Goal: Task Accomplishment & Management: Complete application form

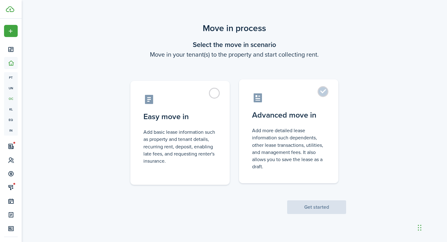
click at [264, 104] on label "Advanced move in Add more detailed lease information such dependents, other lea…" at bounding box center [288, 131] width 99 height 104
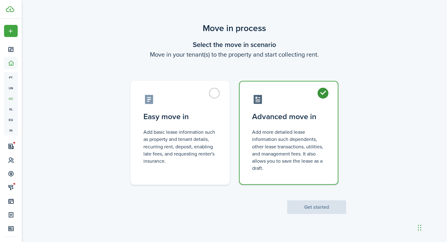
radio input "true"
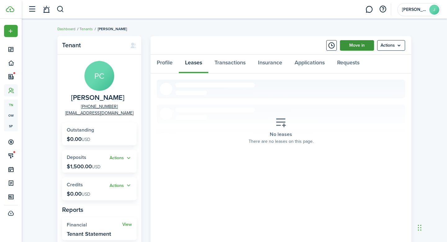
click at [347, 45] on link "Move in" at bounding box center [357, 45] width 34 height 11
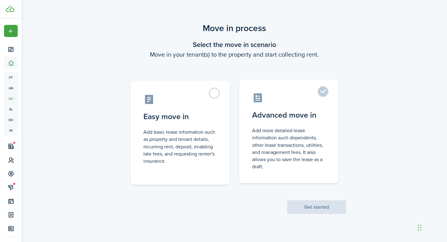
click at [295, 104] on label "Advanced move in Add more detailed lease information such dependents, other lea…" at bounding box center [288, 131] width 99 height 104
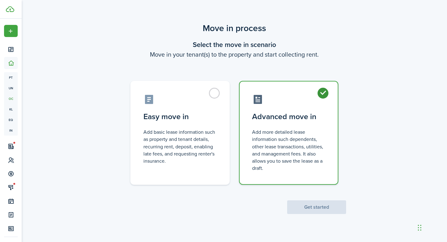
radio input "true"
click at [307, 211] on button "Get started" at bounding box center [316, 207] width 59 height 14
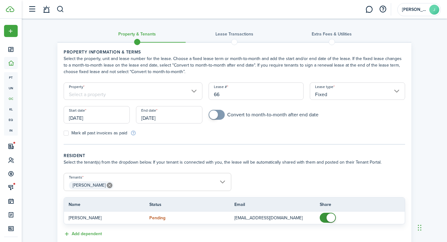
click at [96, 115] on input "[DATE]" at bounding box center [97, 114] width 66 height 17
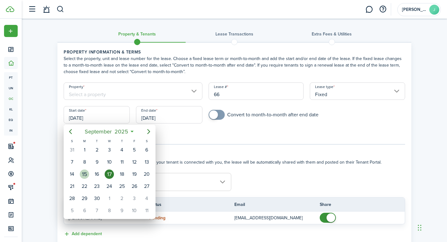
click at [87, 175] on div "15" at bounding box center [84, 173] width 9 height 9
type input "[DATE]"
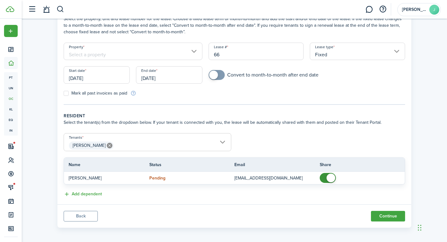
scroll to position [42, 0]
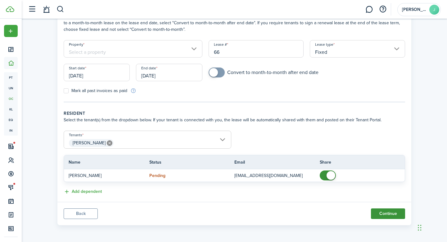
click at [379, 213] on button "Continue" at bounding box center [388, 213] width 34 height 11
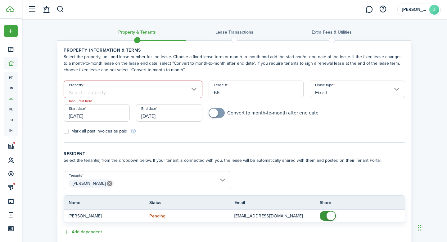
scroll to position [0, 0]
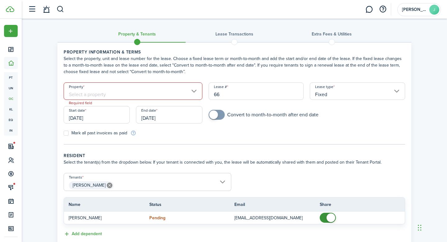
click at [189, 97] on input "Property" at bounding box center [133, 90] width 139 height 17
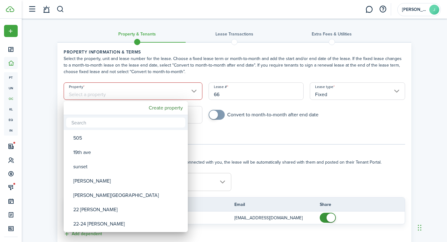
click at [284, 139] on div at bounding box center [223, 120] width 547 height 341
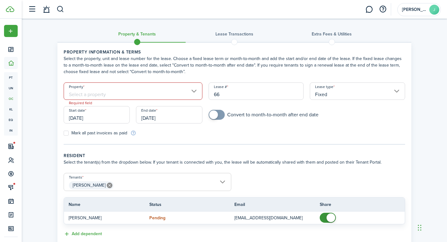
scroll to position [3, 0]
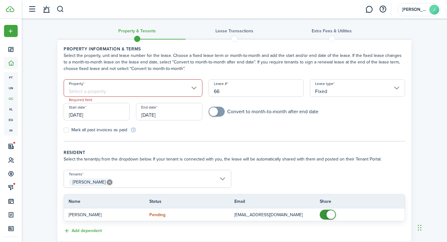
click at [159, 89] on input "Property" at bounding box center [133, 87] width 139 height 17
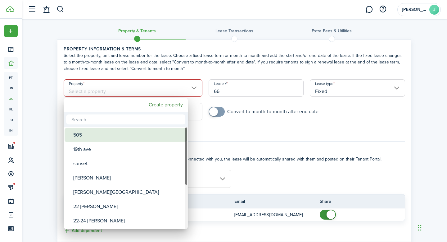
click at [141, 132] on div "505" at bounding box center [128, 135] width 110 height 14
type input "505"
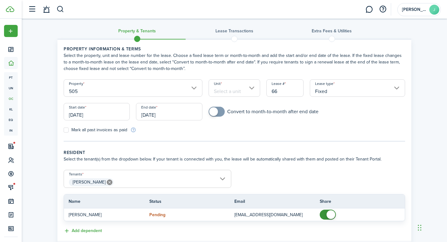
click at [234, 104] on form "Property 505 Unit Lease # 66 Lease type Fixed Start date [DATE] End date [DATE]…" at bounding box center [235, 106] width 348 height 54
click at [234, 96] on input "Unit" at bounding box center [235, 87] width 52 height 17
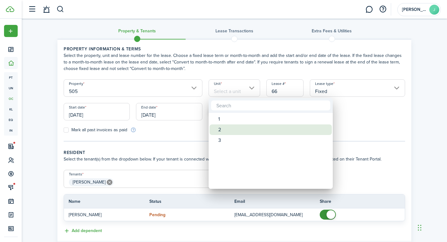
click at [234, 132] on div "2" at bounding box center [273, 129] width 110 height 11
type input "2"
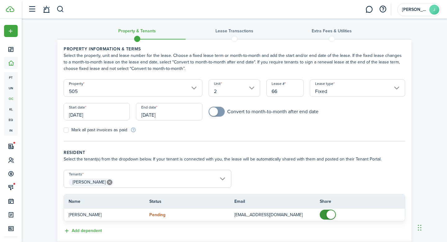
scroll to position [42, 0]
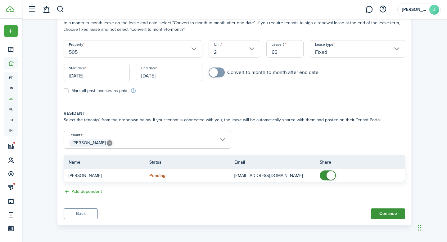
click at [387, 214] on button "Continue" at bounding box center [388, 213] width 34 height 11
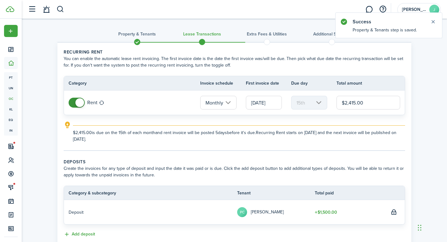
click at [261, 104] on input "[DATE]" at bounding box center [264, 103] width 36 height 14
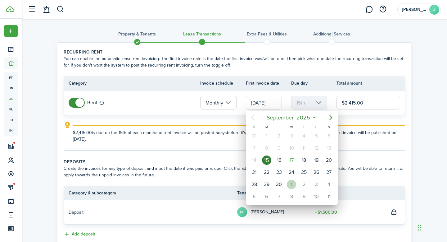
click at [295, 187] on div "1" at bounding box center [291, 184] width 9 height 9
type input "[DATE]"
type input "1st"
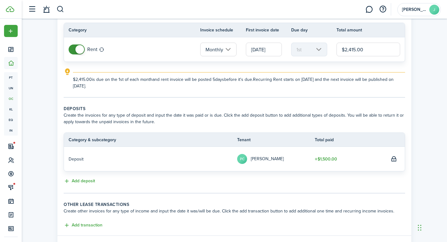
scroll to position [54, 0]
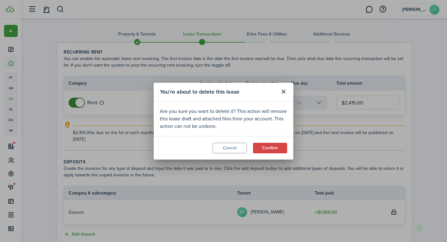
click at [275, 153] on modal-footer "Cancel Confirm" at bounding box center [224, 147] width 140 height 23
click at [271, 151] on button "Confirm" at bounding box center [270, 148] width 34 height 11
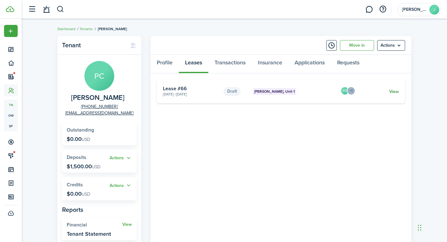
click at [393, 90] on link "View" at bounding box center [394, 91] width 10 height 7
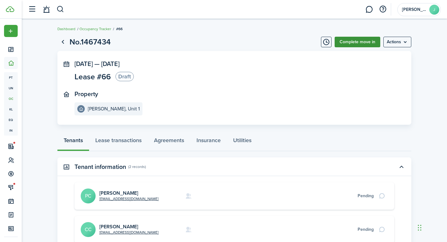
click at [364, 43] on link "Complete move in" at bounding box center [358, 42] width 46 height 11
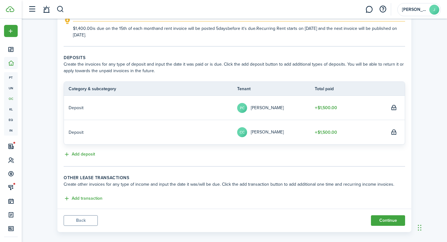
scroll to position [103, 0]
click at [73, 155] on button "Add deposit" at bounding box center [79, 155] width 31 height 7
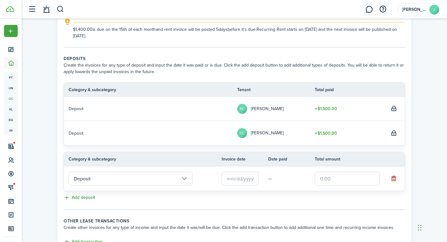
click at [335, 172] on input "text" at bounding box center [347, 178] width 65 height 14
type input "$500"
drag, startPoint x: 334, startPoint y: 181, endPoint x: 297, endPoint y: 177, distance: 36.6
click at [297, 177] on tr "Deposit — $500" at bounding box center [234, 178] width 341 height 24
click at [393, 179] on button "button" at bounding box center [393, 178] width 9 height 9
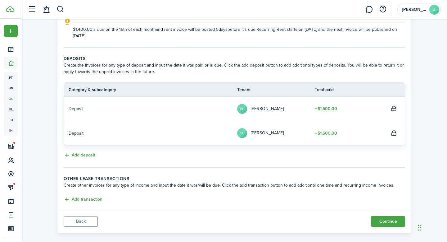
click at [253, 109] on table-profile-info-text "[PERSON_NAME]" at bounding box center [267, 108] width 33 height 5
click at [242, 134] on avatar-text "CC" at bounding box center [242, 133] width 10 height 10
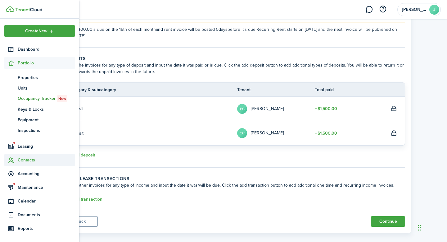
click at [27, 159] on span "Contacts" at bounding box center [46, 160] width 57 height 7
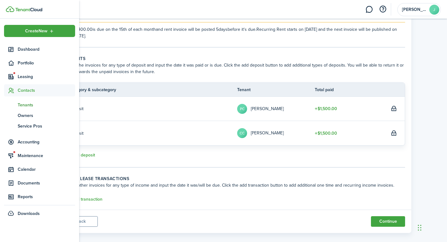
click at [28, 107] on span "Tenants" at bounding box center [46, 105] width 57 height 7
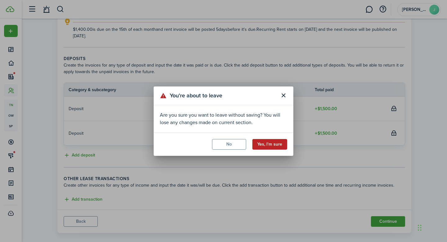
click at [269, 144] on button "Yes, I'm sure" at bounding box center [269, 144] width 35 height 11
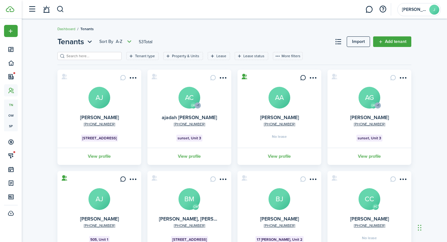
click at [100, 56] on input "search" at bounding box center [92, 56] width 55 height 6
type input "carlo"
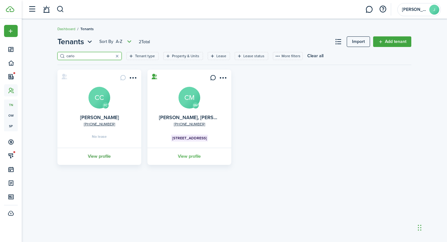
click at [98, 154] on link "View profile" at bounding box center [100, 156] width 86 height 17
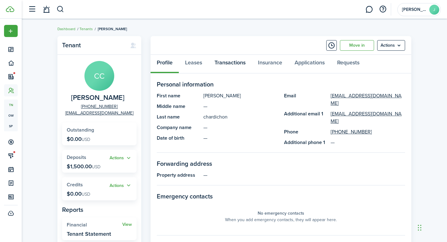
click at [233, 66] on link "Transactions" at bounding box center [229, 64] width 43 height 19
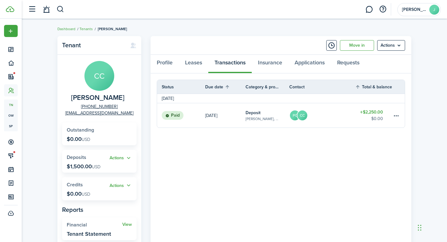
click at [238, 121] on link "[DATE]" at bounding box center [225, 115] width 40 height 24
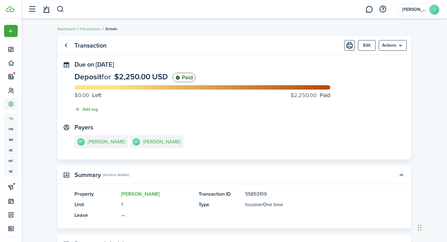
scroll to position [138, 0]
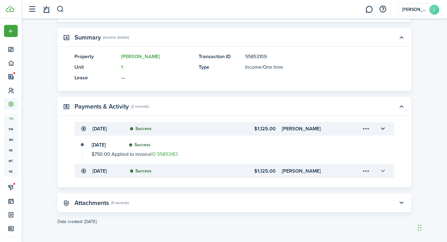
click at [383, 168] on button "button" at bounding box center [383, 171] width 11 height 11
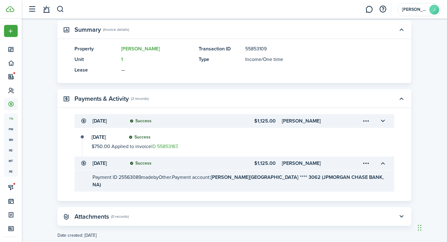
scroll to position [152, 0]
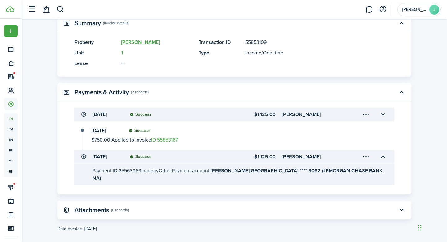
click at [233, 130] on transaction-details-activity-item-status "Success" at bounding box center [252, 130] width 246 height 5
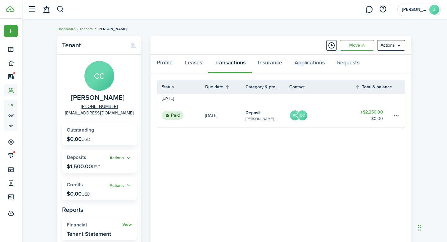
click at [115, 157] on button "Actions" at bounding box center [121, 157] width 22 height 7
click at [109, 191] on link "Return" at bounding box center [105, 191] width 54 height 11
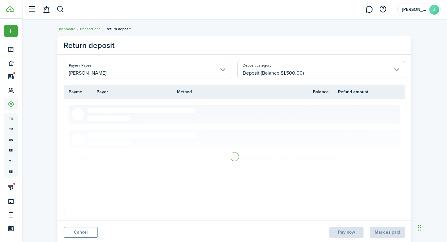
click at [311, 71] on input "Deposit (Balance $1,500.00)" at bounding box center [322, 69] width 168 height 17
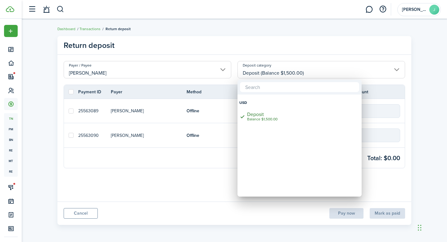
click at [311, 71] on div at bounding box center [223, 120] width 547 height 341
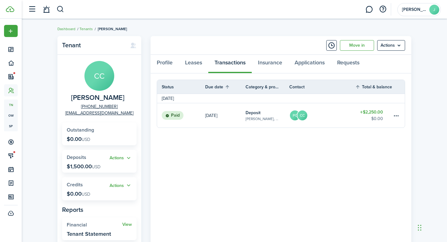
click at [363, 111] on table-amount-title "$2,250.00" at bounding box center [371, 112] width 23 height 7
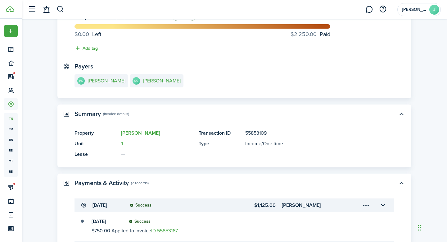
scroll to position [138, 0]
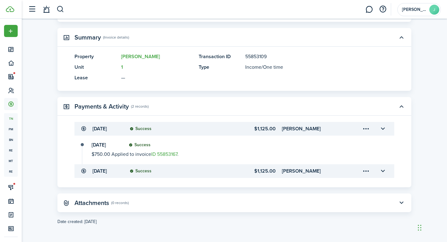
click at [292, 172] on transaction-details-table-item-client "[PERSON_NAME]" at bounding box center [312, 170] width 61 height 7
click at [383, 171] on button "button" at bounding box center [383, 171] width 11 height 11
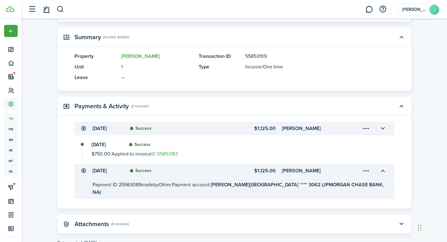
click at [143, 169] on status "Success" at bounding box center [141, 170] width 22 height 5
click at [152, 157] on link "ID 55853167" at bounding box center [164, 153] width 26 height 7
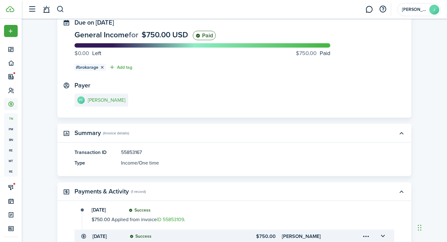
scroll to position [52, 0]
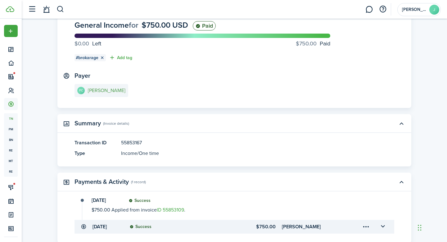
click at [109, 89] on e-details-info-title "[PERSON_NAME]" at bounding box center [107, 91] width 38 height 6
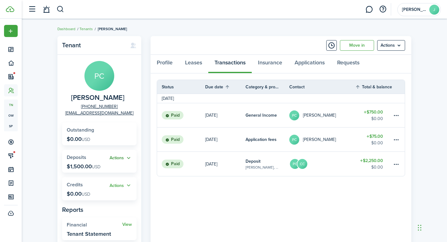
click at [121, 156] on button "Actions" at bounding box center [121, 157] width 22 height 7
click at [112, 189] on link "Return" at bounding box center [105, 191] width 54 height 11
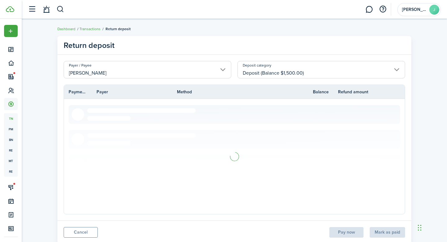
click at [282, 75] on input "Deposit (Balance $1,500.00)" at bounding box center [322, 69] width 168 height 17
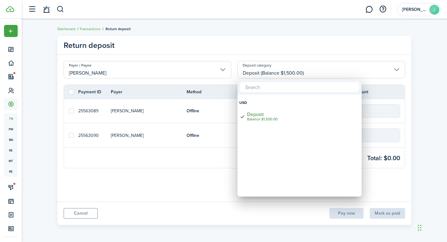
click at [187, 179] on div at bounding box center [223, 120] width 547 height 341
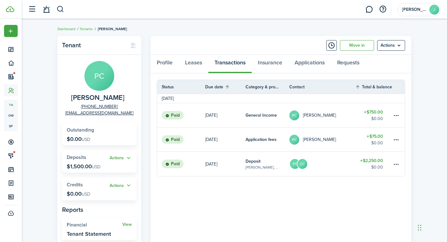
click at [257, 219] on panel-main-body "Status Due date Category & property Contact Total & balance Actions [DATE] Paid…" at bounding box center [281, 159] width 261 height 173
click at [415, 9] on span "[PERSON_NAME]" at bounding box center [414, 9] width 25 height 4
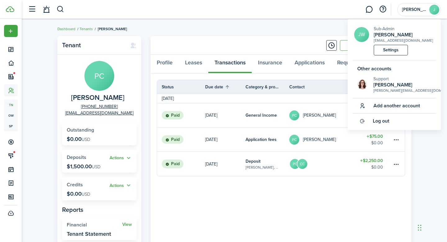
click at [239, 201] on panel-main-body "Status Due date Category & property Contact Total & balance Actions [DATE] Paid…" at bounding box center [281, 159] width 261 height 173
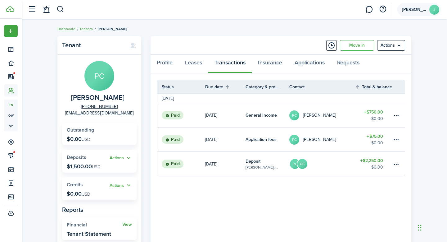
click at [411, 12] on account-user-avatar "[PERSON_NAME]" at bounding box center [419, 9] width 43 height 13
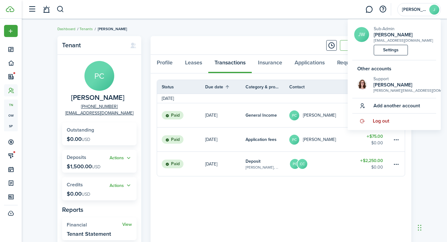
click at [375, 123] on span "Log out" at bounding box center [381, 121] width 16 height 6
